Goal: Navigation & Orientation: Find specific page/section

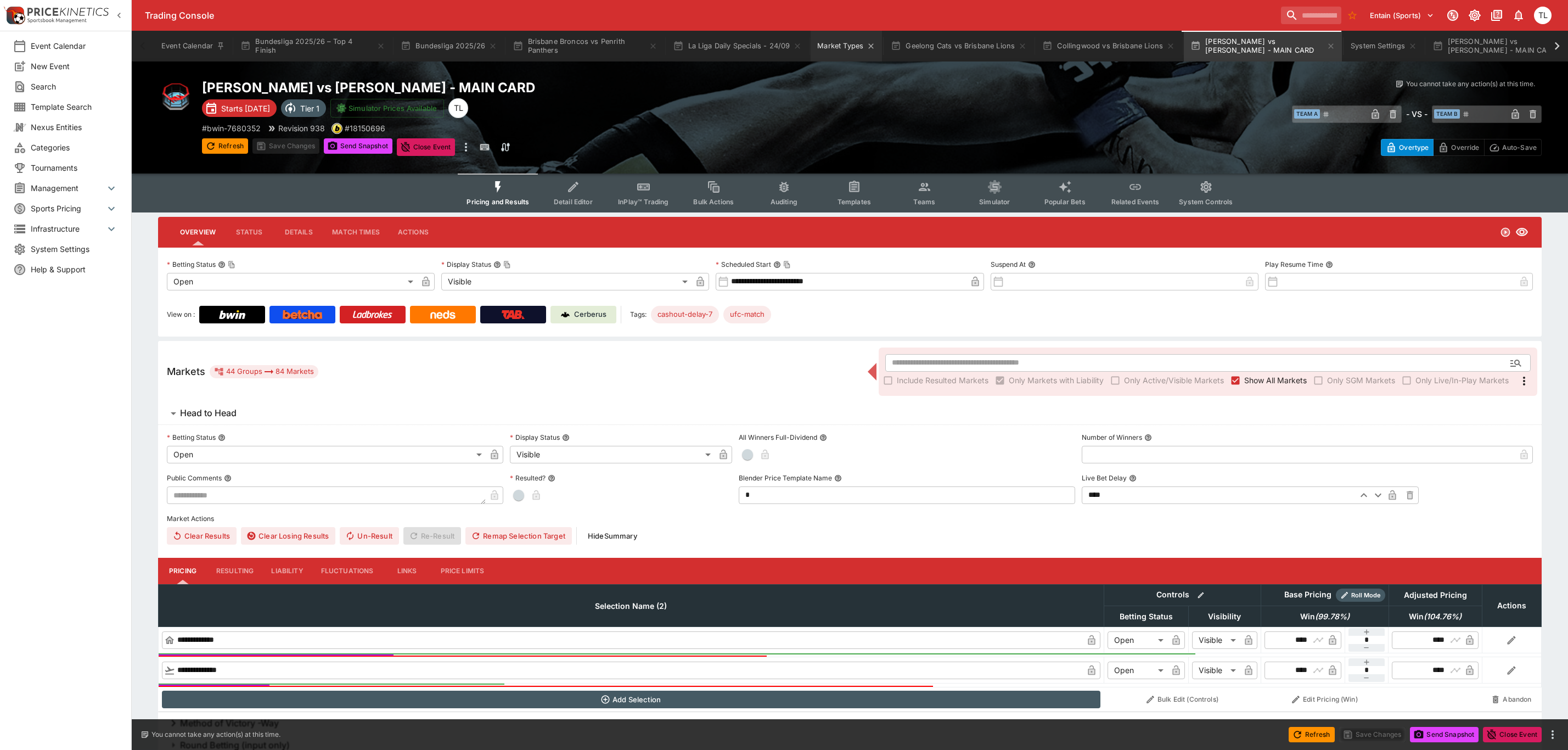
scroll to position [1225, 0]
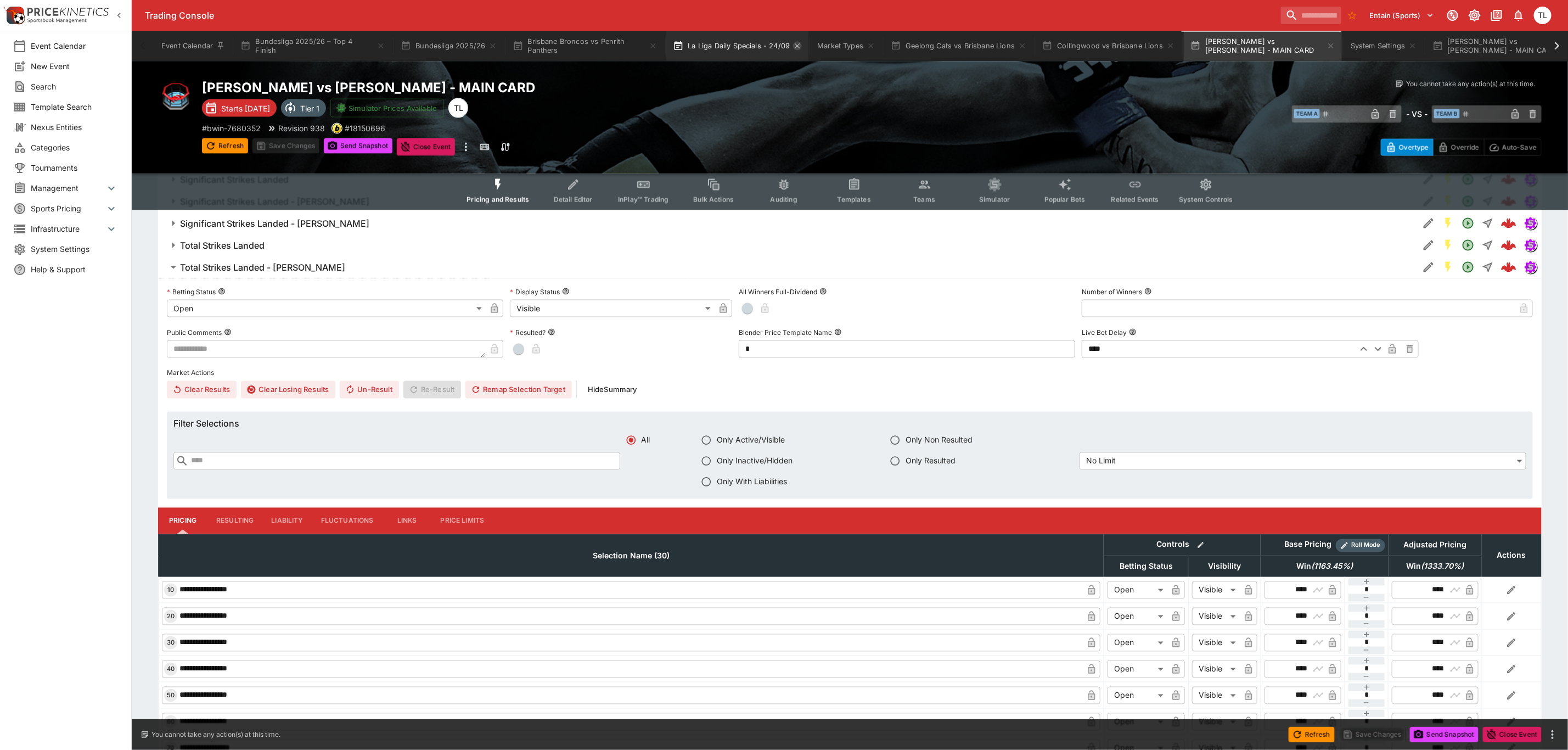
click at [799, 46] on icon "button" at bounding box center [798, 46] width 9 height 9
click at [725, 45] on icon "Market Types" at bounding box center [726, 46] width 9 height 9
click at [1114, 48] on icon "button" at bounding box center [1113, 46] width 5 height 5
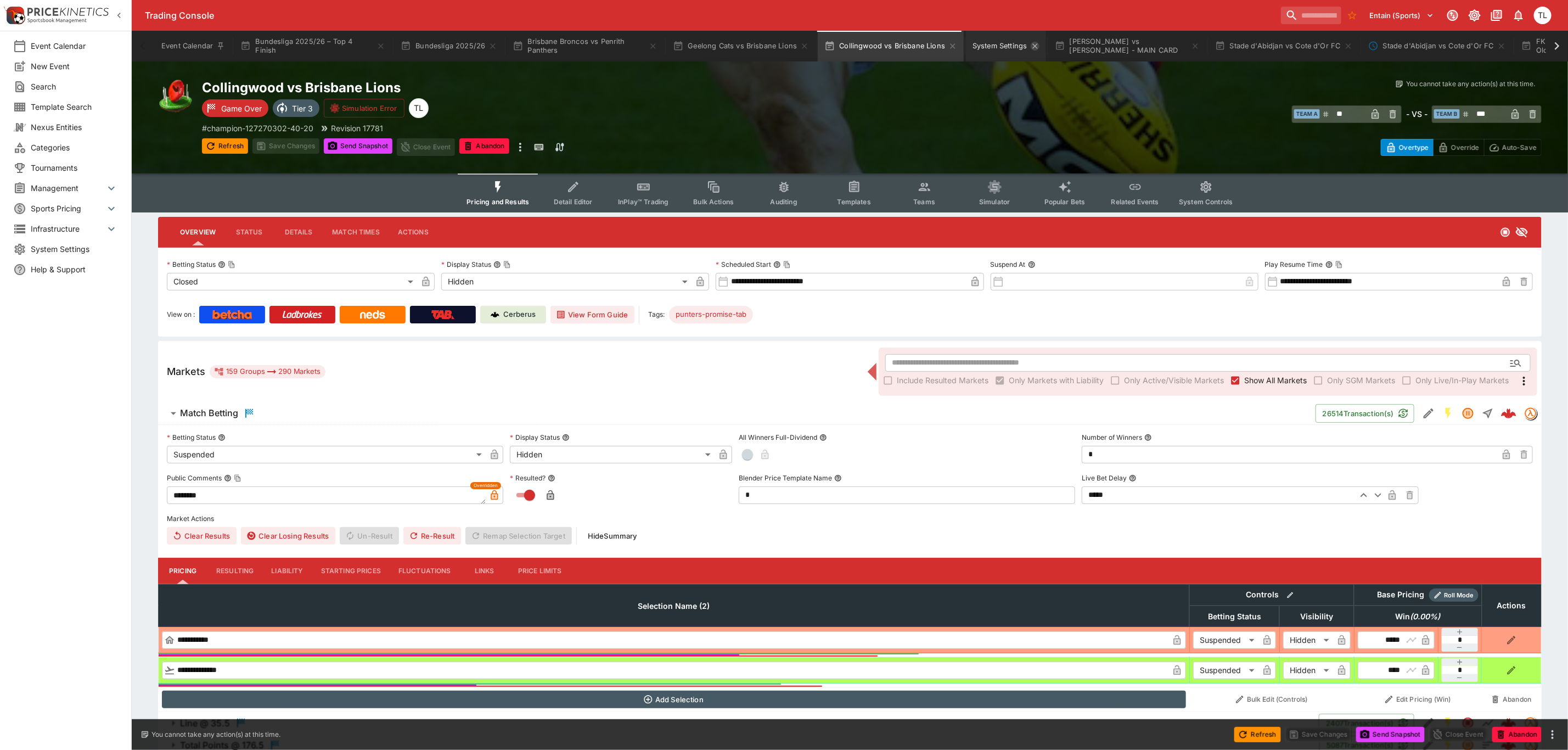
click at [1032, 46] on icon "System Settings" at bounding box center [1035, 46] width 9 height 9
click at [573, 45] on button "Brisbane Broncos vs Penrith Panthers" at bounding box center [585, 46] width 158 height 31
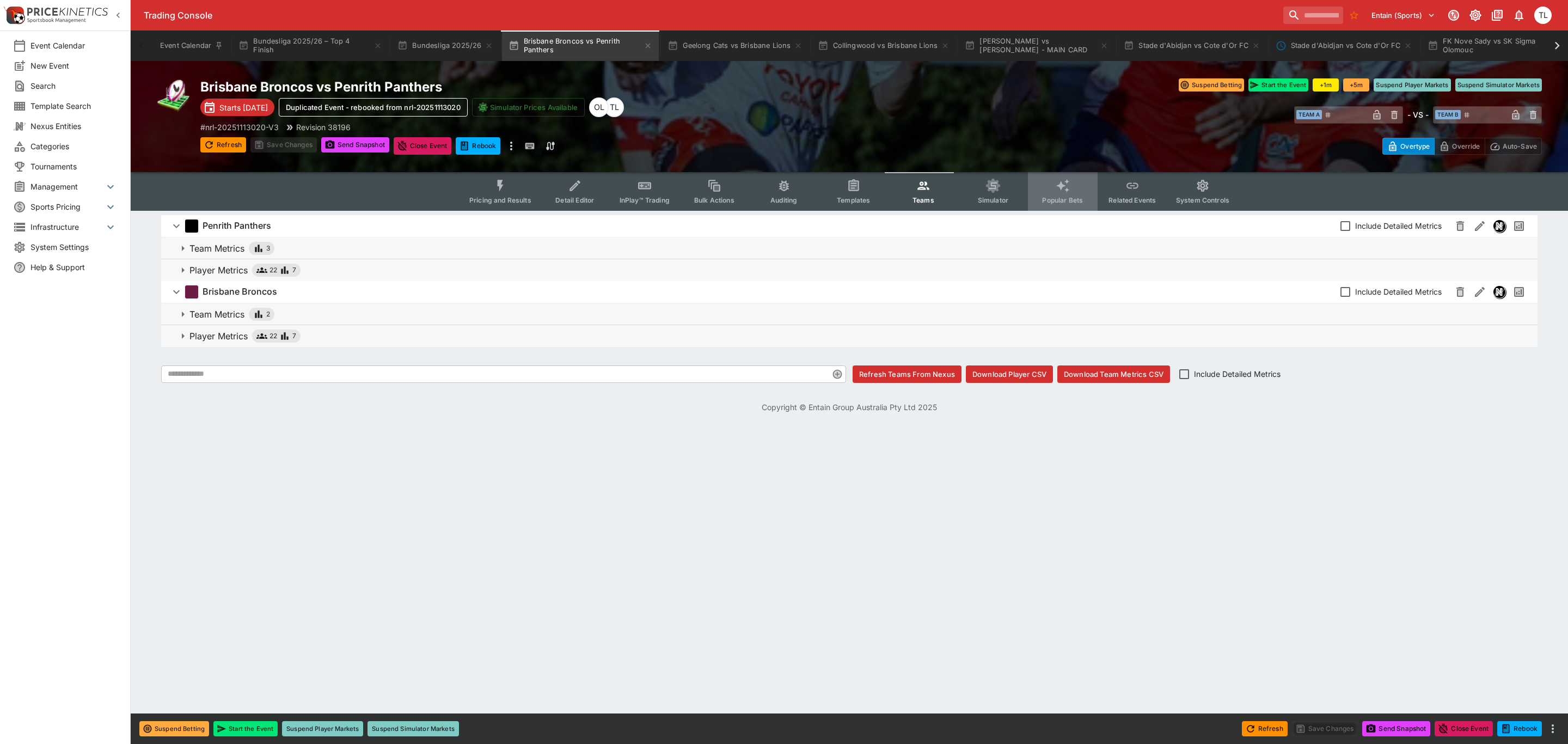
click at [1056, 190] on icon "Event type filters" at bounding box center [1063, 186] width 14 height 14
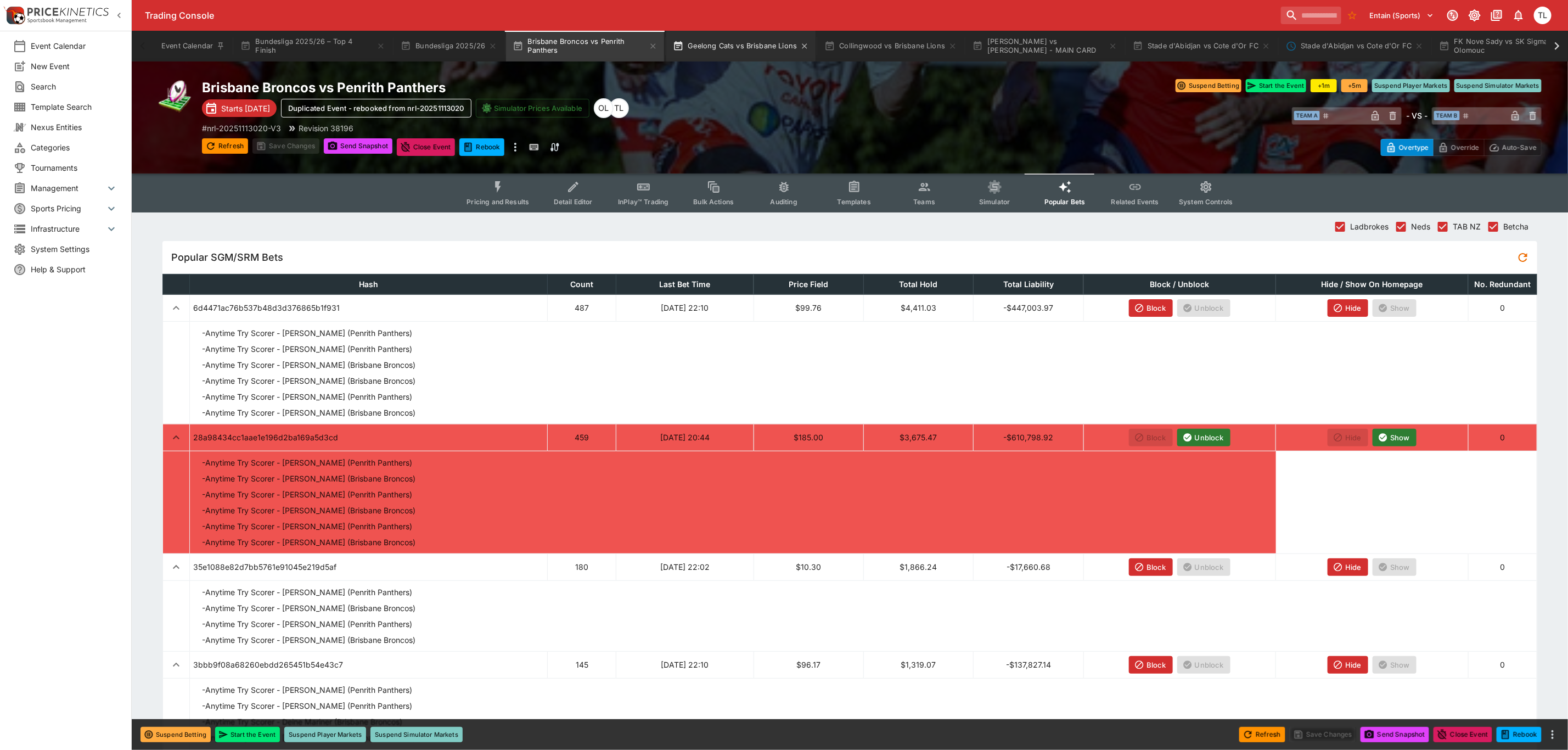
click at [740, 50] on button "Geelong Cats vs Brisbane Lions" at bounding box center [741, 46] width 150 height 31
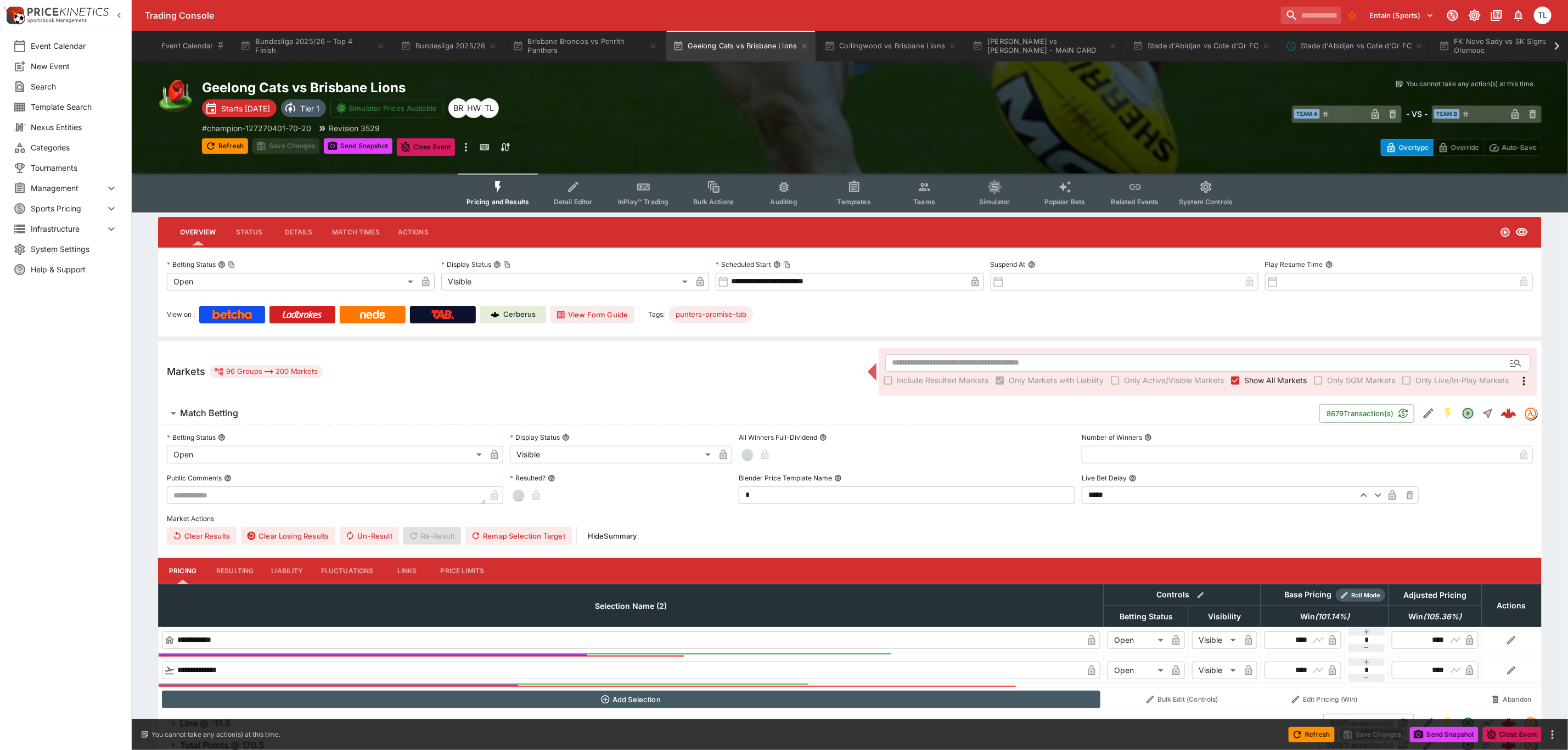
click at [646, 195] on button "InPlay™ Trading" at bounding box center [643, 193] width 70 height 39
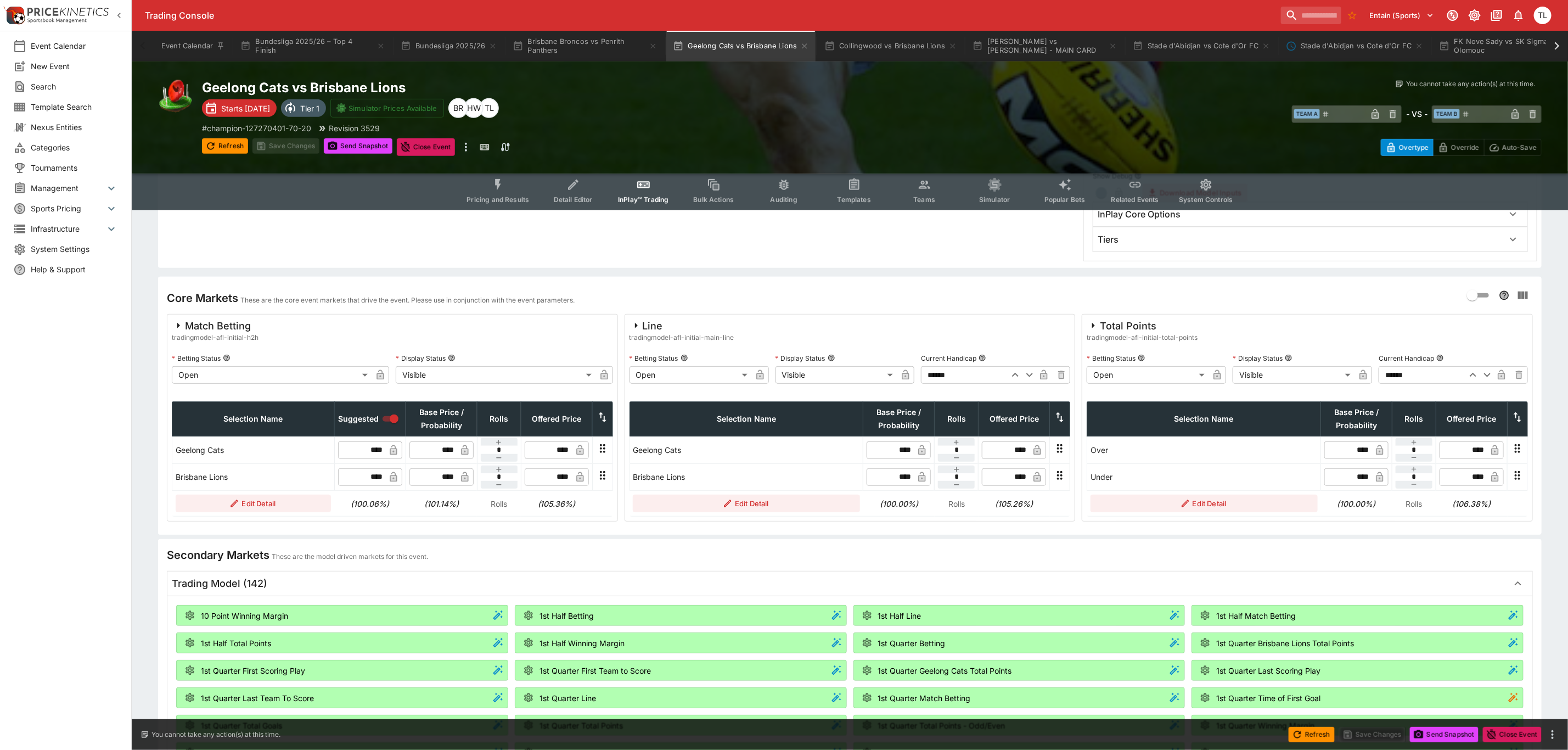
scroll to position [329, 0]
